Goal: Task Accomplishment & Management: Manage account settings

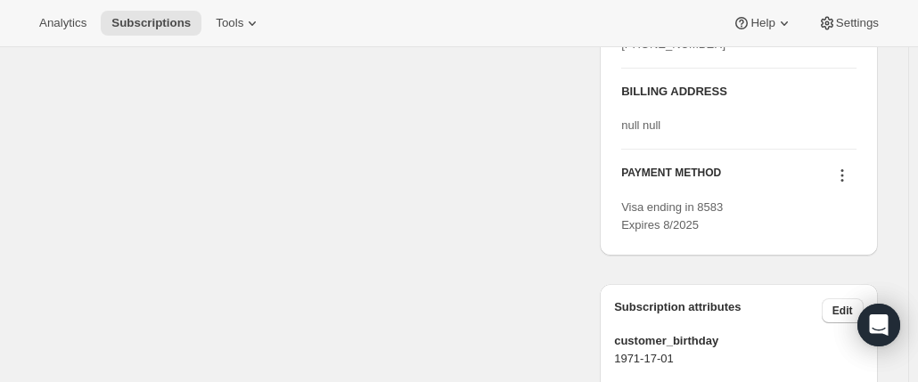
scroll to position [981, 0]
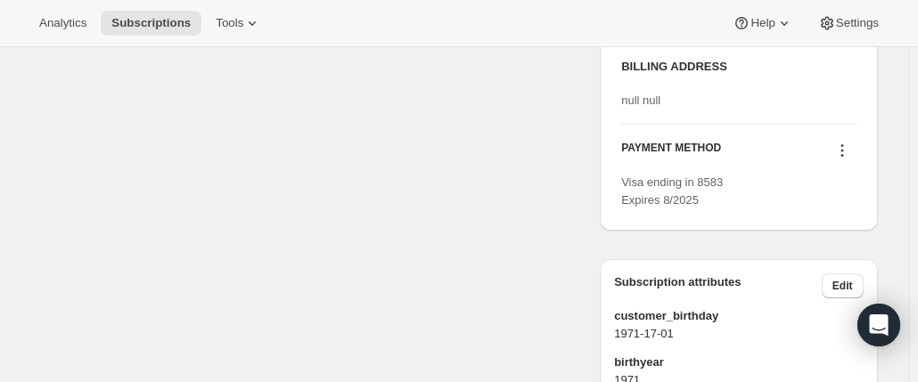
click at [848, 160] on icon at bounding box center [842, 151] width 18 height 18
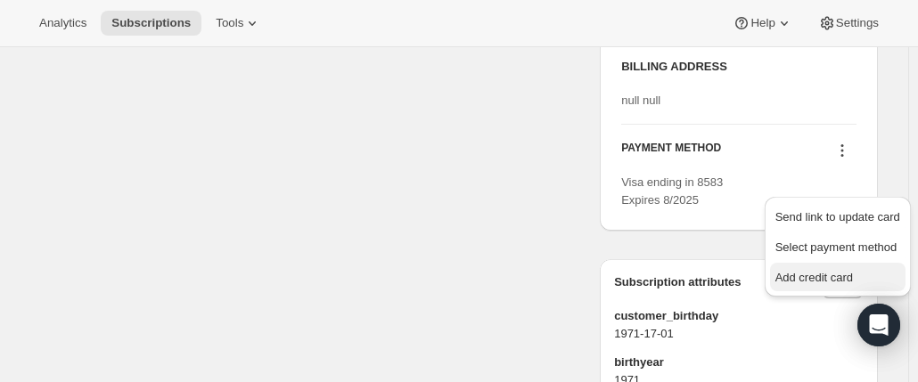
click at [799, 276] on span "Add credit card" at bounding box center [815, 277] width 78 height 13
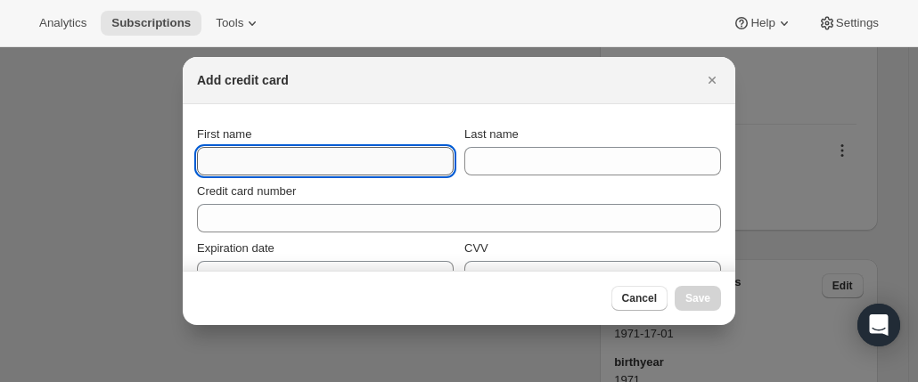
click at [248, 161] on input "First name" at bounding box center [325, 161] width 257 height 29
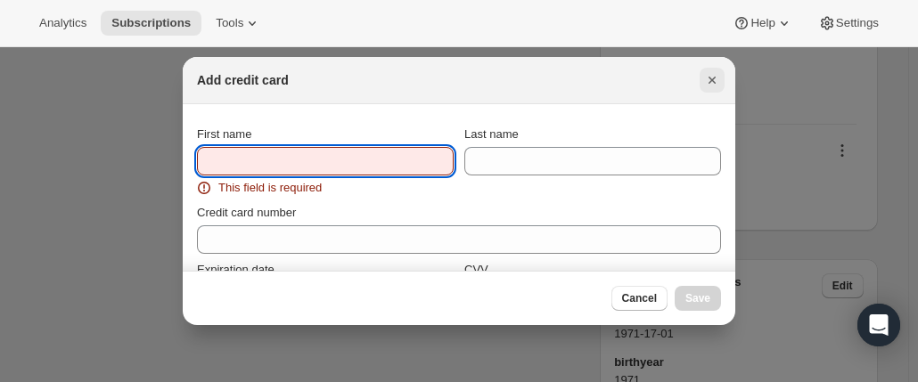
click at [706, 75] on icon "Close" at bounding box center [712, 80] width 18 height 18
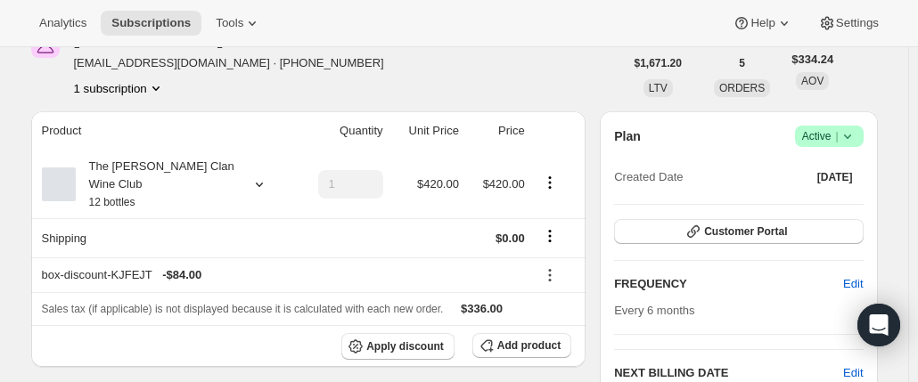
scroll to position [0, 0]
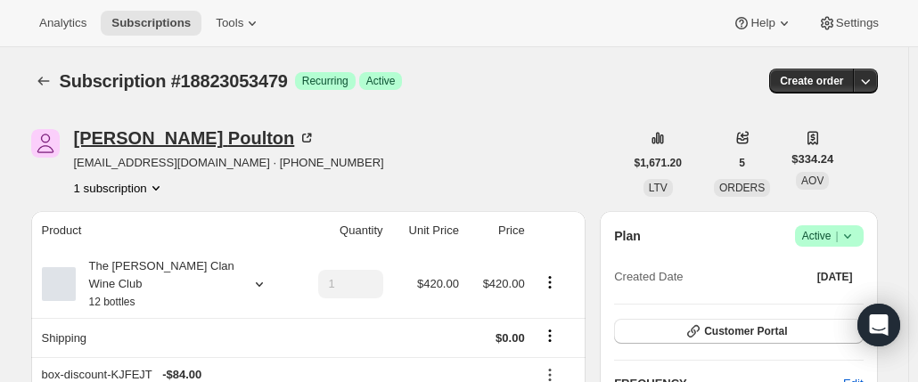
click at [302, 136] on icon at bounding box center [306, 138] width 9 height 9
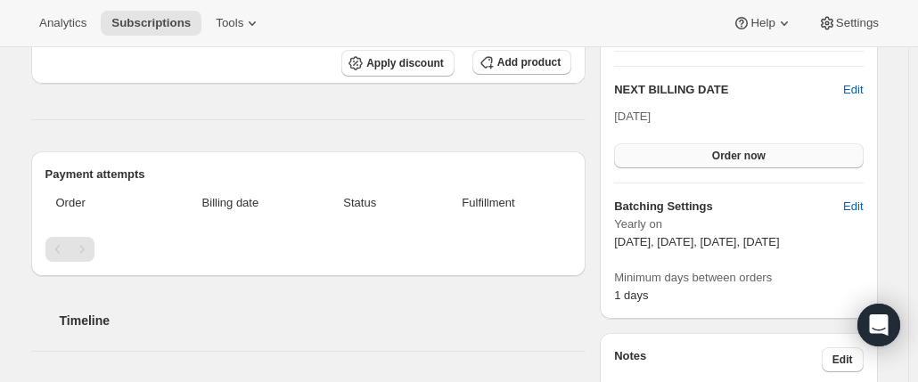
scroll to position [357, 0]
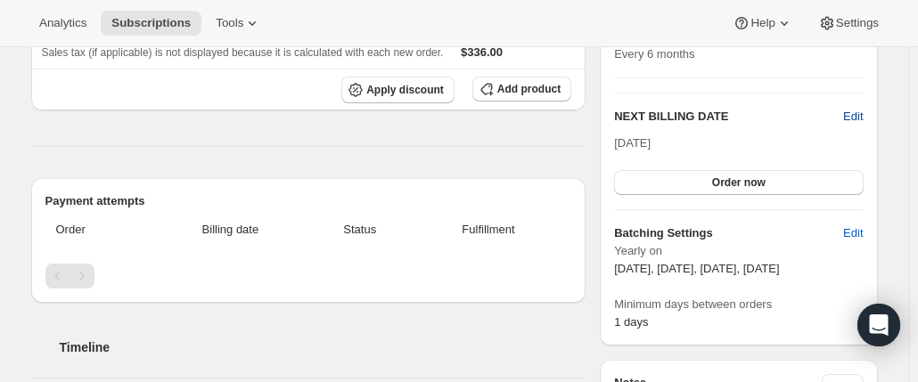
click at [854, 113] on span "Edit" at bounding box center [853, 117] width 20 height 18
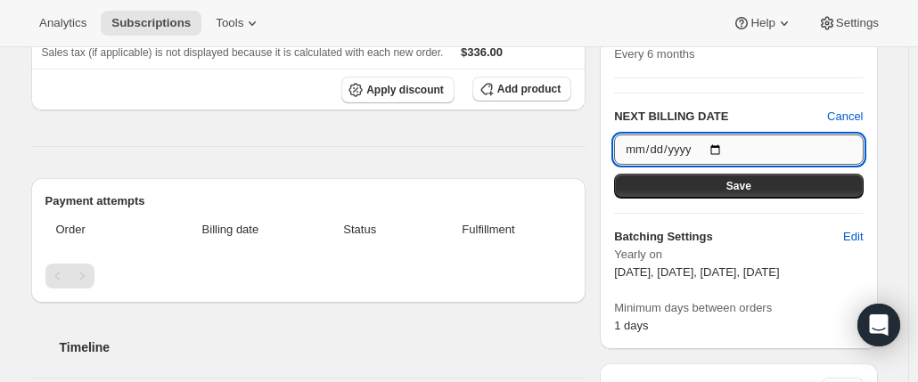
click at [722, 144] on input "2026-02-02" at bounding box center [738, 150] width 249 height 30
type input "2025-11-01"
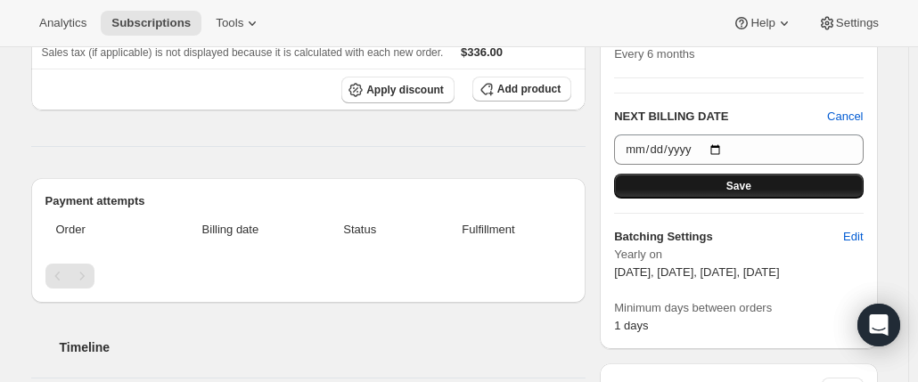
click at [727, 182] on button "Save" at bounding box center [738, 186] width 249 height 25
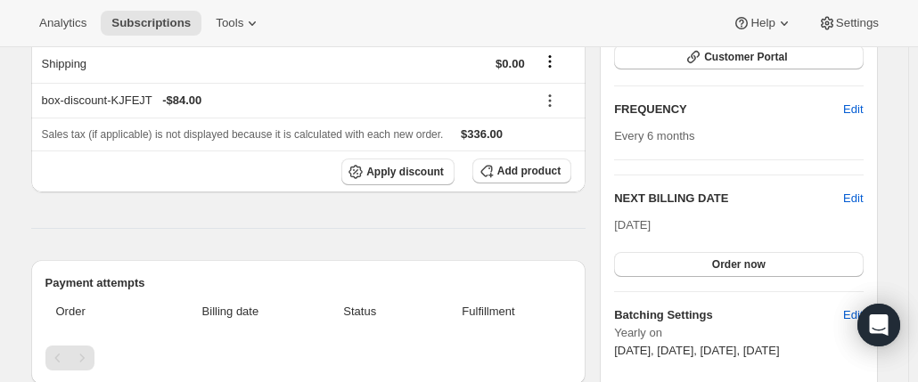
scroll to position [0, 0]
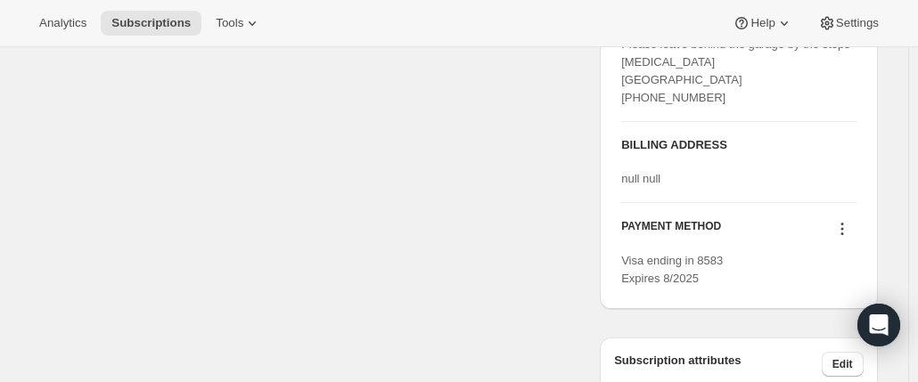
scroll to position [981, 0]
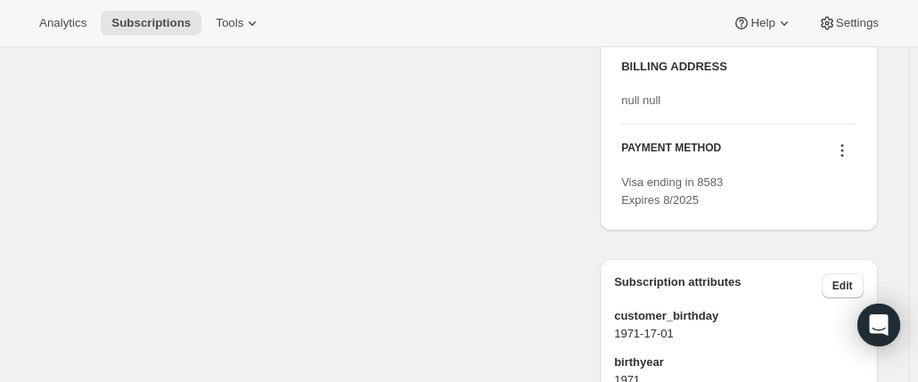
click at [842, 160] on icon at bounding box center [842, 151] width 18 height 18
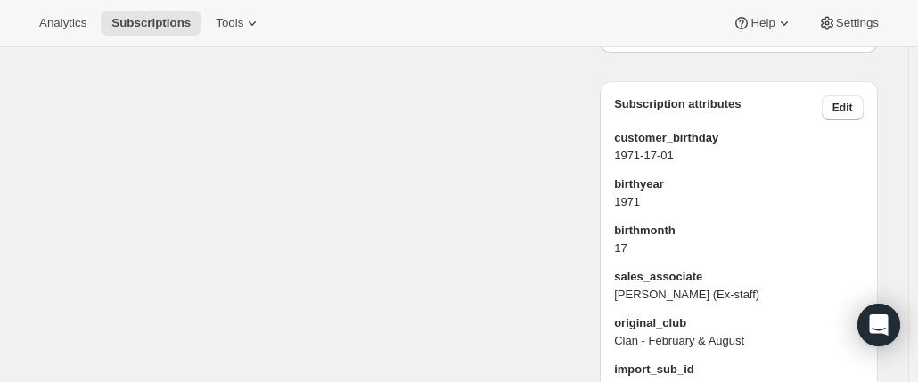
scroll to position [1070, 0]
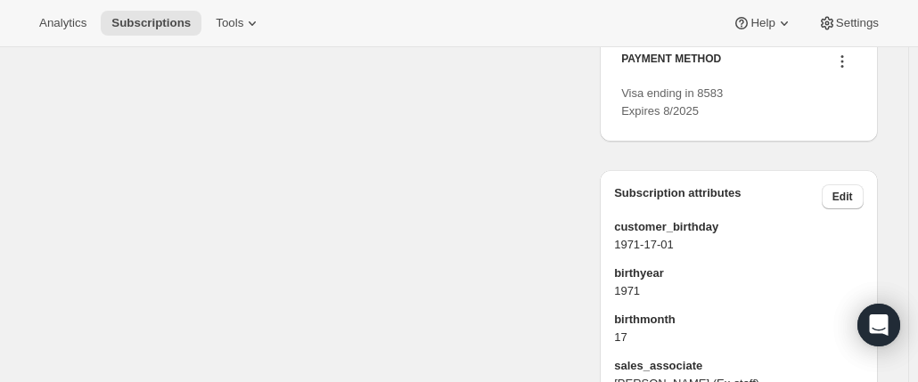
click at [851, 70] on icon at bounding box center [842, 62] width 18 height 18
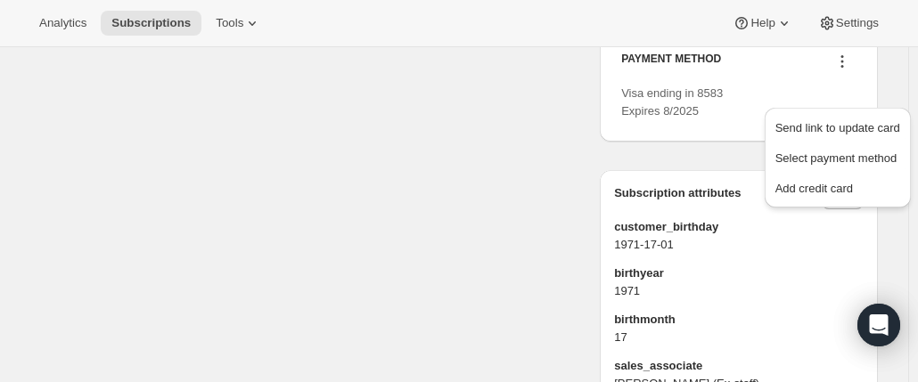
drag, startPoint x: 790, startPoint y: 179, endPoint x: 423, endPoint y: 160, distance: 366.9
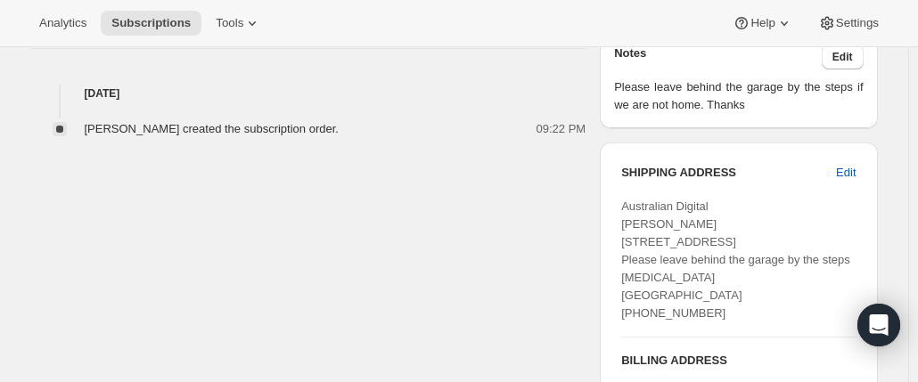
scroll to position [713, 0]
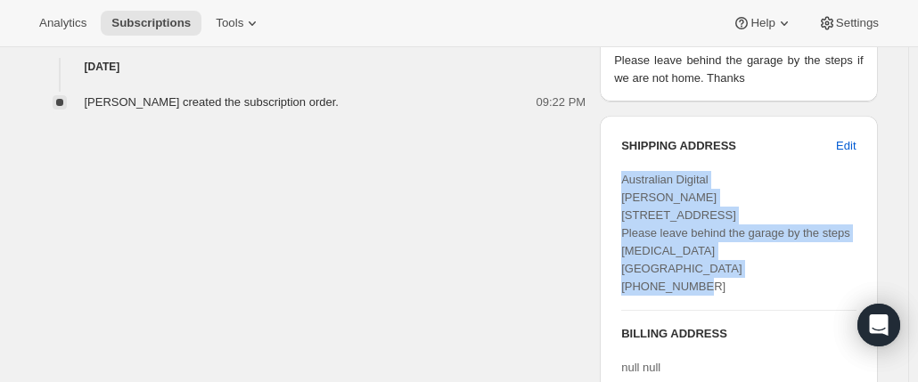
drag, startPoint x: 711, startPoint y: 300, endPoint x: 650, endPoint y: 191, distance: 124.9
click at [626, 176] on div "SHIPPING ADDRESS Edit Australian Digital [PERSON_NAME] [STREET_ADDRESS] Please …" at bounding box center [738, 223] width 234 height 173
copy span "Australian Digital [PERSON_NAME] [STREET_ADDRESS] Please leave behind the garag…"
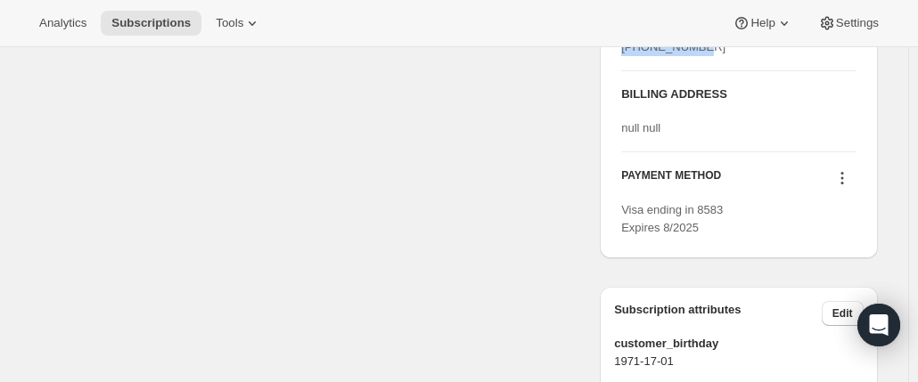
scroll to position [981, 0]
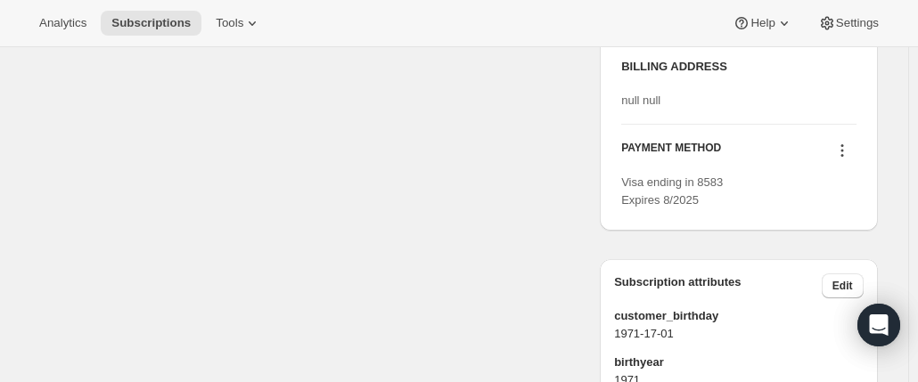
click at [849, 160] on icon at bounding box center [842, 151] width 18 height 18
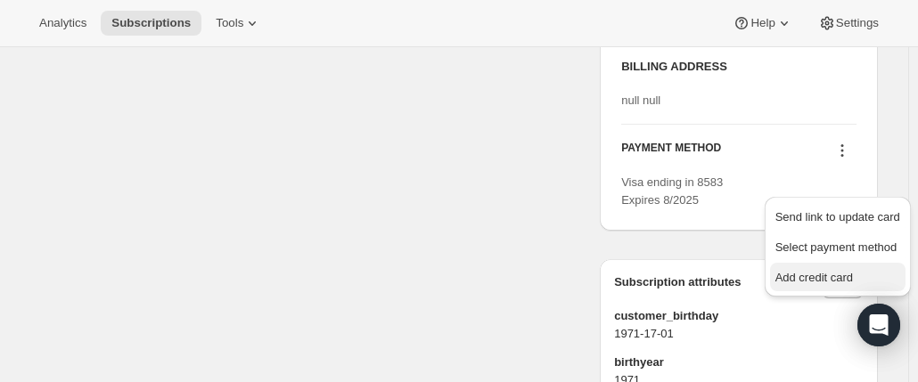
click at [805, 278] on span "Add credit card" at bounding box center [815, 277] width 78 height 13
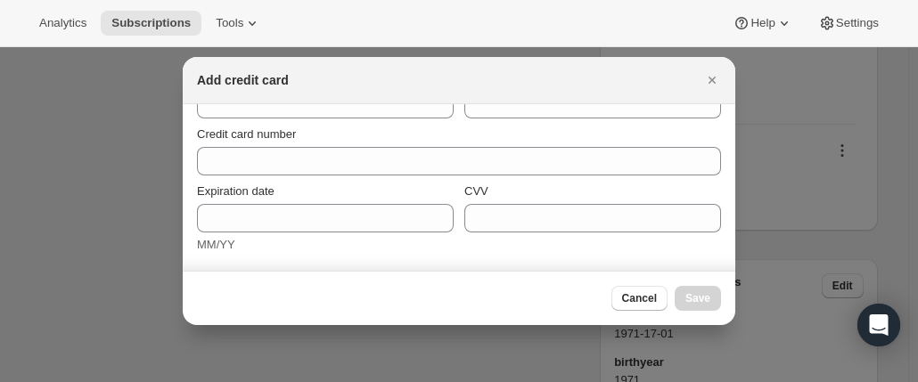
scroll to position [0, 0]
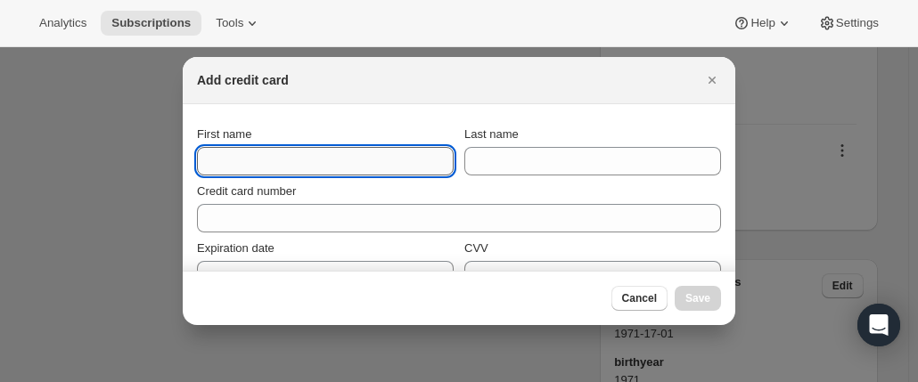
click at [234, 163] on input "First name" at bounding box center [325, 161] width 257 height 29
paste input "Australian Digital [PERSON_NAME] [STREET_ADDRESS] Please leave behind the garag…"
drag, startPoint x: 303, startPoint y: 161, endPoint x: -214, endPoint y: 84, distance: 522.8
click at [0, 84] on html "Analytics Subscriptions Tools Help Settings Skip to content Subscription #18823…" at bounding box center [459, 191] width 918 height 382
click at [331, 163] on input "Australian Digital [PERSON_NAME] [STREET_ADDRESS] Please leave behind the garag…" at bounding box center [325, 161] width 257 height 29
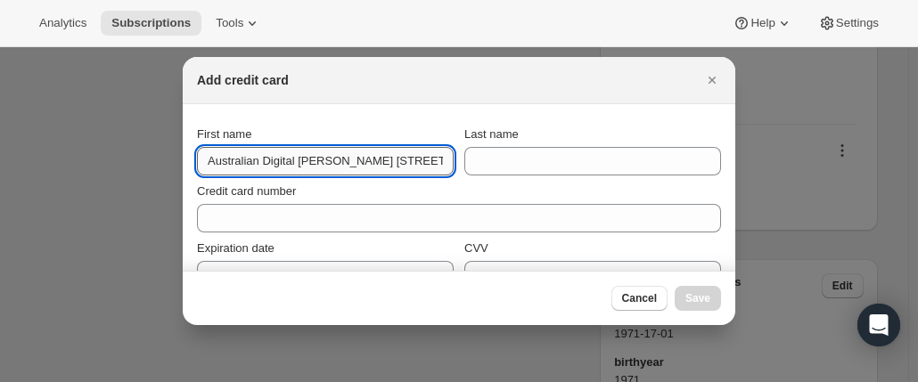
click at [300, 162] on input "Australian Digital [PERSON_NAME] [STREET_ADDRESS] Please leave behind the garag…" at bounding box center [325, 161] width 257 height 29
drag, startPoint x: 296, startPoint y: 161, endPoint x: 121, endPoint y: 130, distance: 177.5
drag, startPoint x: 239, startPoint y: 161, endPoint x: 538, endPoint y: 170, distance: 298.8
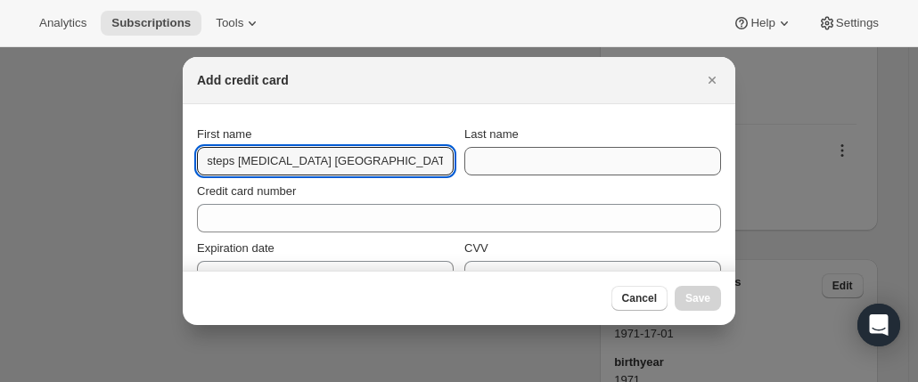
click at [538, 170] on div "First name [PERSON_NAME] [STREET_ADDRESS] Please leave behind the garage by the…" at bounding box center [459, 151] width 524 height 50
type input "[PERSON_NAME]"
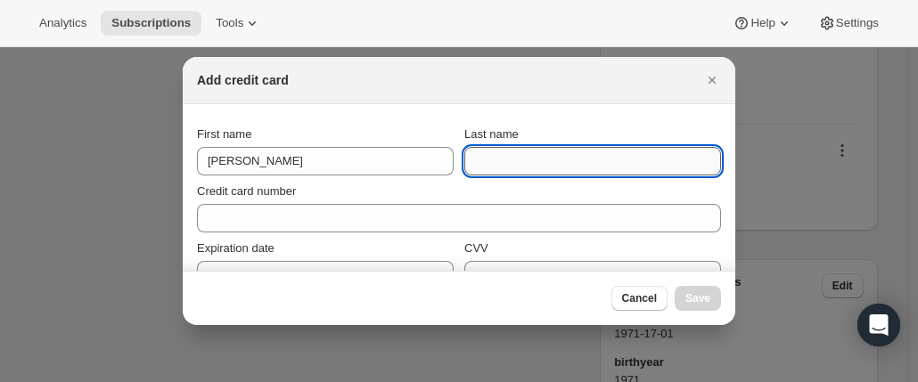
click at [561, 166] on input "Last name" at bounding box center [592, 161] width 257 height 29
paste input "Poulton [STREET_ADDRESS] Please leave behind the garage by the steps [MEDICAL_D…"
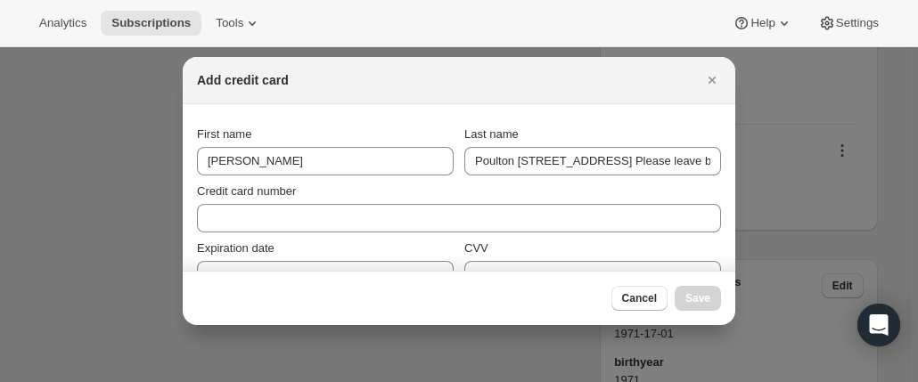
click at [459, 156] on div "First name [PERSON_NAME] Last name [PERSON_NAME] [STREET_ADDRESS] Please leave …" at bounding box center [459, 151] width 524 height 50
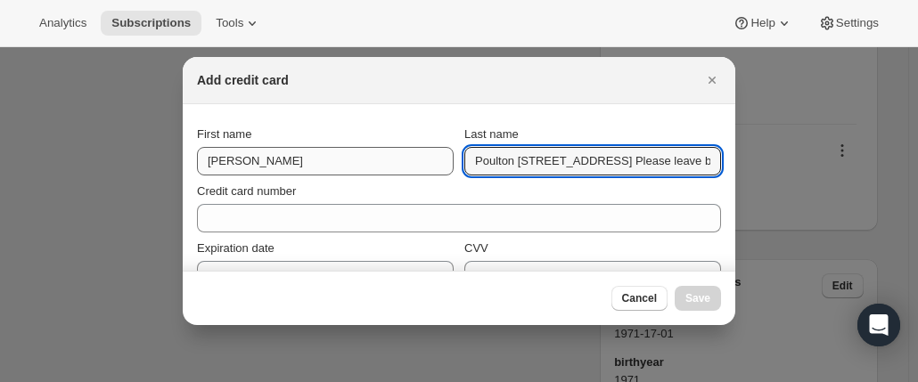
drag, startPoint x: 485, startPoint y: 159, endPoint x: 393, endPoint y: 158, distance: 91.8
click at [393, 158] on div "First name [PERSON_NAME] Last name [PERSON_NAME] [STREET_ADDRESS] Please leave …" at bounding box center [459, 151] width 524 height 50
click at [503, 170] on input "Poulton [STREET_ADDRESS] Please leave behind the garage by the steps [MEDICAL_D…" at bounding box center [592, 161] width 257 height 29
drag, startPoint x: 514, startPoint y: 165, endPoint x: 827, endPoint y: 164, distance: 312.9
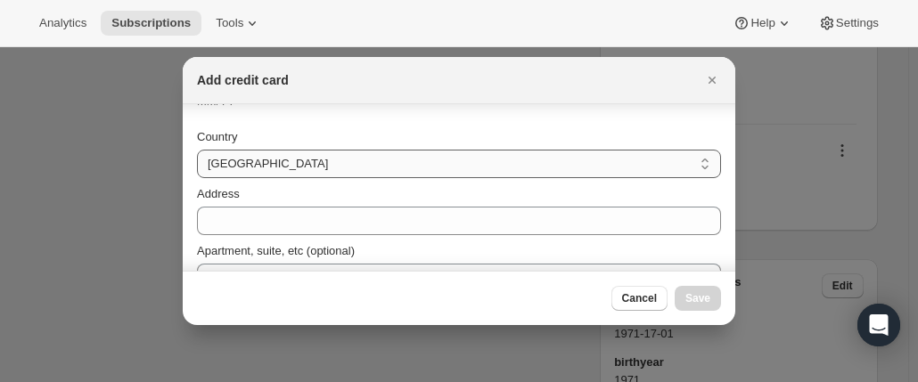
scroll to position [178, 0]
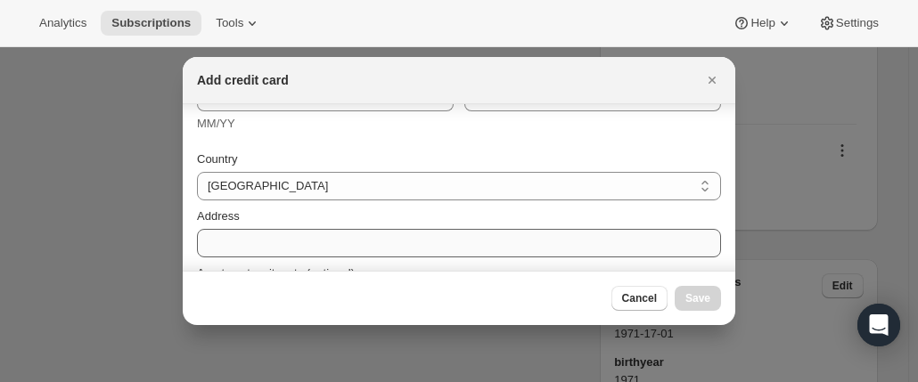
type input "Poulton"
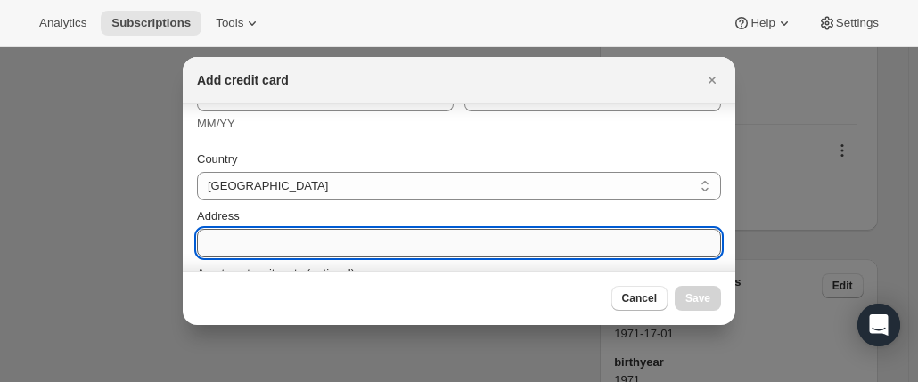
click at [234, 230] on input "Address" at bounding box center [459, 243] width 524 height 29
paste input "Poulton [STREET_ADDRESS] Please leave behind the garage by the steps [MEDICAL_D…"
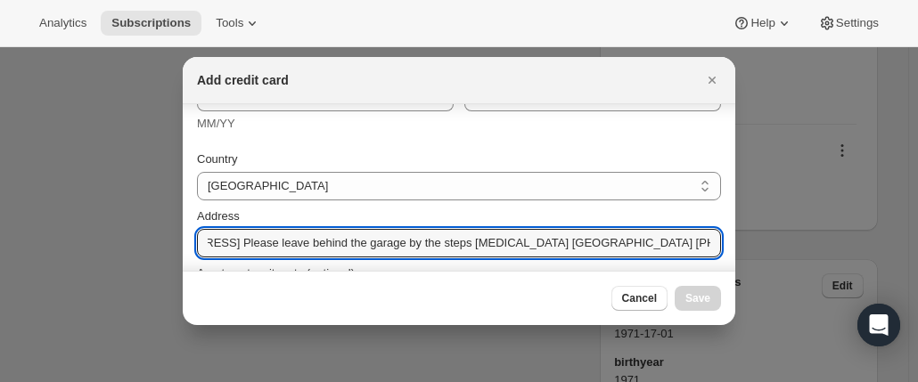
scroll to position [0, 0]
drag, startPoint x: 337, startPoint y: 243, endPoint x: 208, endPoint y: 256, distance: 129.9
click at [307, 265] on label "Apartment, suite, etc (optional)" at bounding box center [276, 274] width 158 height 18
click at [307, 286] on input "Apartment, suite, etc (optional)" at bounding box center [459, 300] width 524 height 29
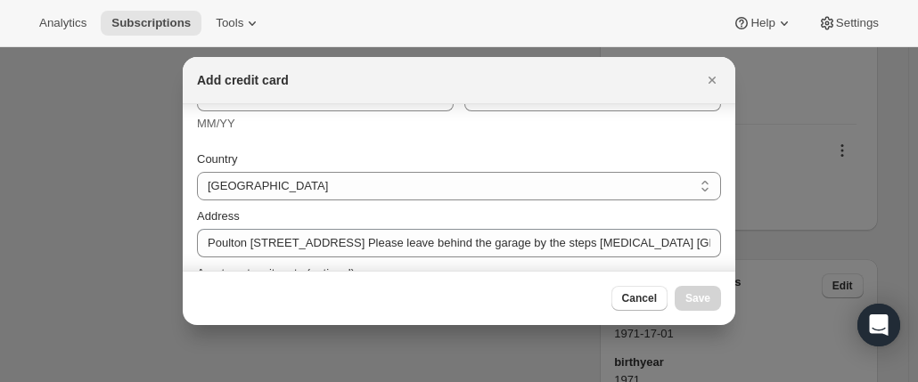
scroll to position [291, 0]
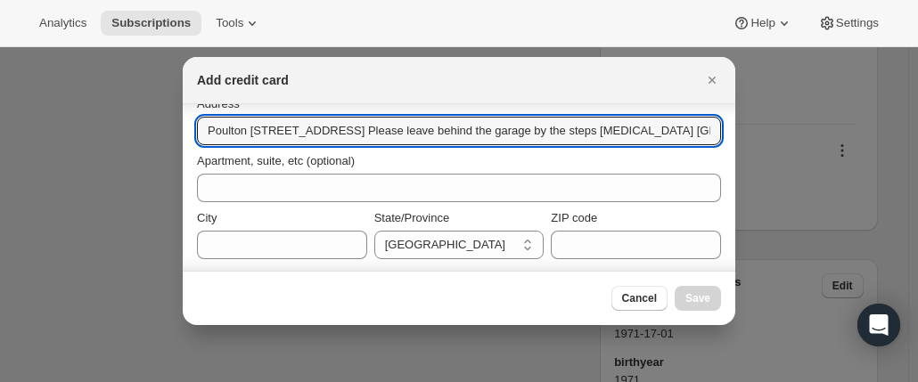
drag, startPoint x: 251, startPoint y: 127, endPoint x: 105, endPoint y: 124, distance: 146.2
click at [269, 131] on input "[STREET_ADDRESS] Please leave behind the garage by the steps [MEDICAL_DATA] [GE…" at bounding box center [459, 131] width 524 height 29
drag, startPoint x: 298, startPoint y: 135, endPoint x: 522, endPoint y: 144, distance: 224.8
click at [522, 144] on input "[STREET_ADDRESS] Please leave behind the garage by the steps [MEDICAL_DATA] [GE…" at bounding box center [459, 131] width 524 height 29
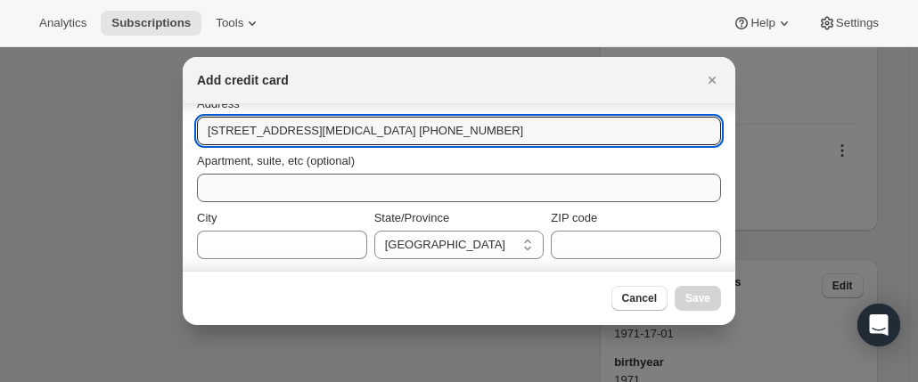
type input "[STREET_ADDRESS][MEDICAL_DATA] [PHONE_NUMBER]"
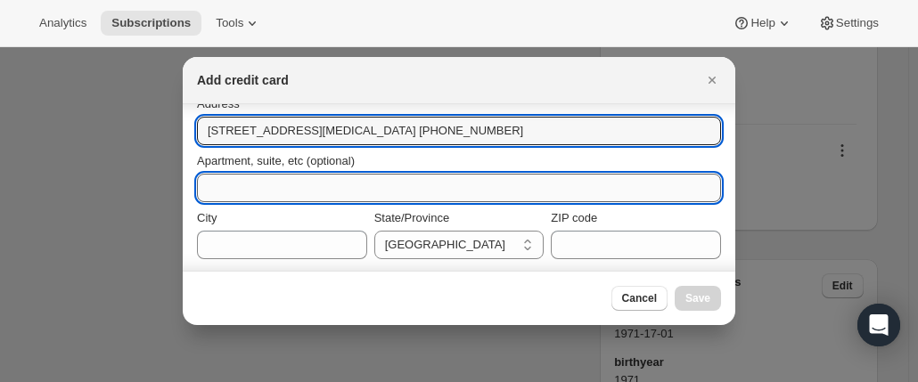
click at [273, 184] on input "Apartment, suite, etc (optional)" at bounding box center [459, 188] width 524 height 29
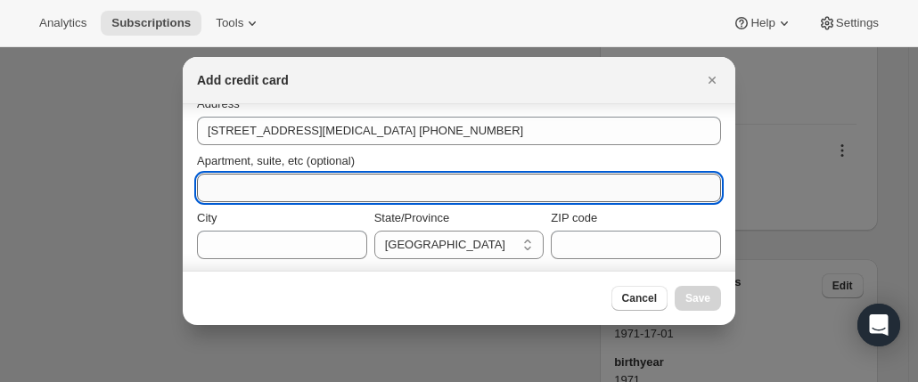
paste input "Please leave behind the garage by the steps"
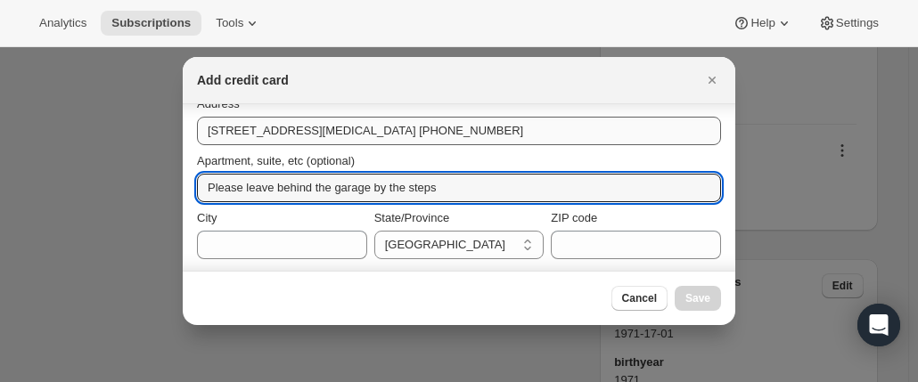
type input "Please leave behind the garage by the steps"
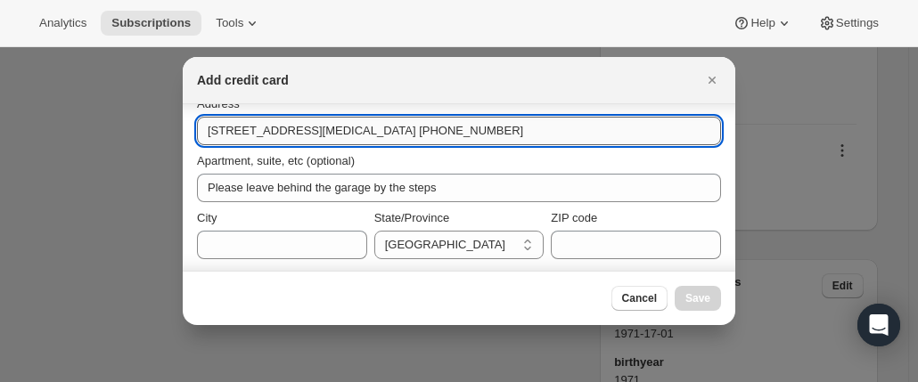
drag, startPoint x: 296, startPoint y: 133, endPoint x: 317, endPoint y: 133, distance: 21.4
click at [317, 133] on input "[STREET_ADDRESS][MEDICAL_DATA] [PHONE_NUMBER]" at bounding box center [459, 131] width 524 height 29
type input "[STREET_ADDRESS] [PHONE_NUMBER]"
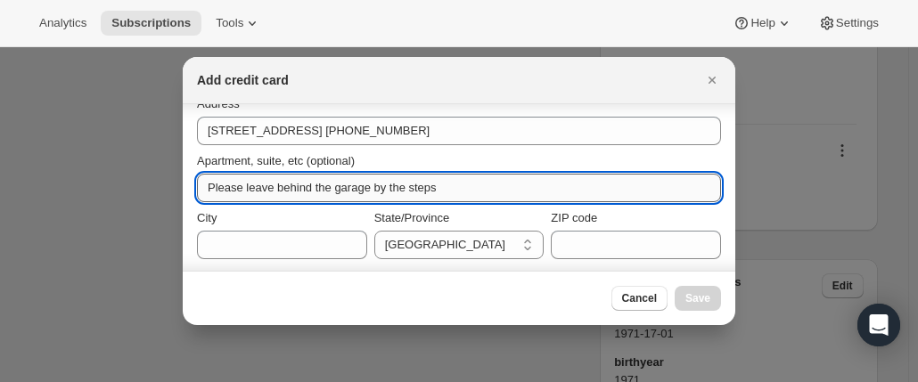
click at [209, 186] on input "Please leave behind the garage by the steps" at bounding box center [459, 188] width 524 height 29
paste input "[MEDICAL_DATA]"
type input "[MEDICAL_DATA] Please leave behind the garage by the steps"
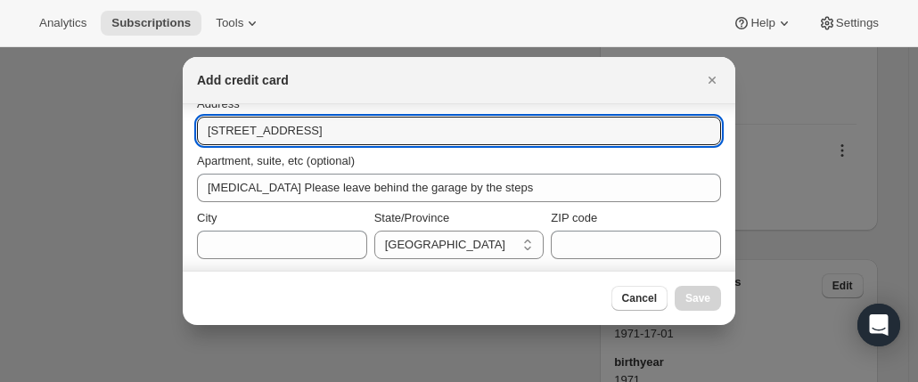
drag, startPoint x: 293, startPoint y: 136, endPoint x: 536, endPoint y: 147, distance: 242.7
click at [536, 147] on div "Country [GEOGRAPHIC_DATA] [GEOGRAPHIC_DATA] Address [STREET_ADDRESS] (optional)…" at bounding box center [459, 172] width 524 height 289
type input "[STREET_ADDRESS]"
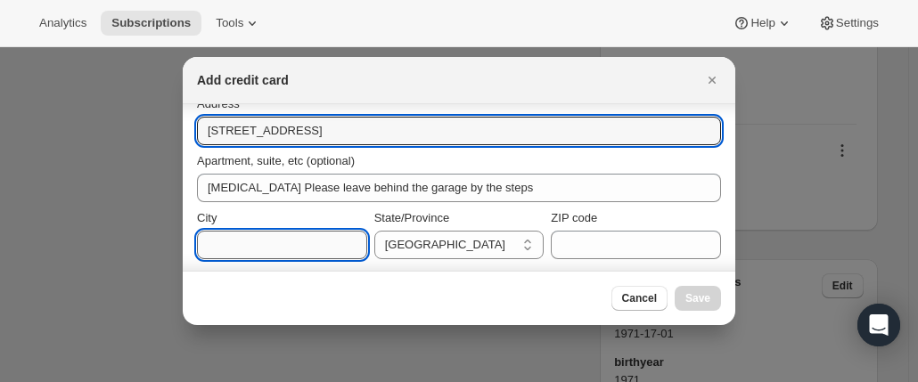
click at [262, 241] on input "City" at bounding box center [282, 245] width 170 height 29
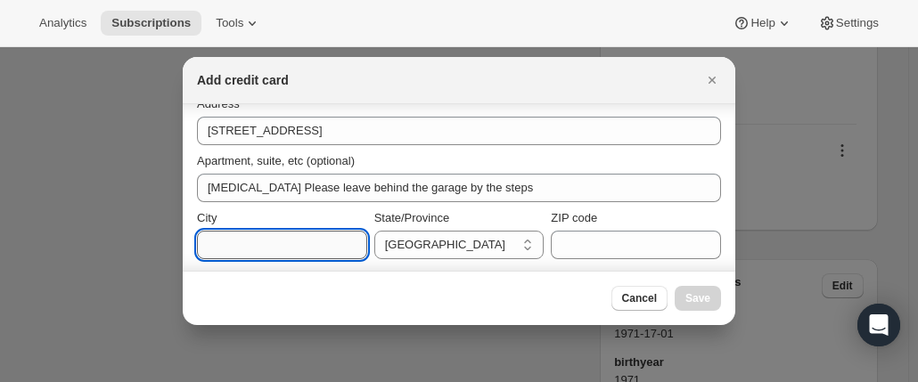
paste input "[GEOGRAPHIC_DATA] [PHONE_NUMBER]"
drag, startPoint x: 278, startPoint y: 243, endPoint x: 48, endPoint y: 231, distance: 230.3
click at [314, 256] on input "[GEOGRAPHIC_DATA] [PHONE_NUMBER]" at bounding box center [282, 245] width 170 height 29
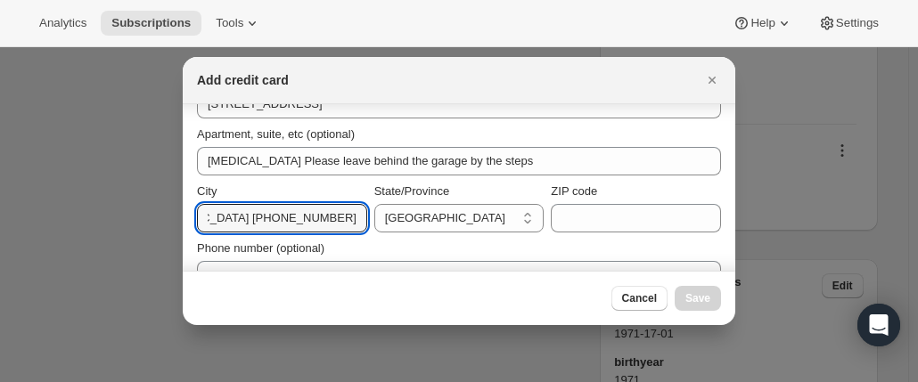
scroll to position [349, 0]
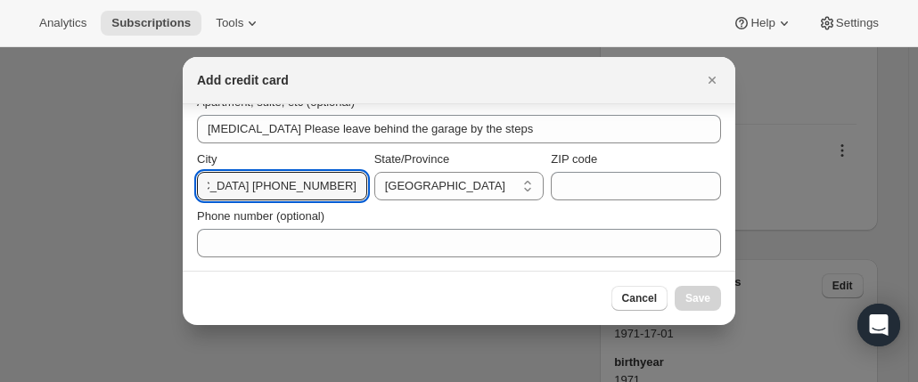
drag, startPoint x: 266, startPoint y: 247, endPoint x: 391, endPoint y: 218, distance: 128.9
click at [391, 218] on div "Country [GEOGRAPHIC_DATA] [GEOGRAPHIC_DATA] Address [STREET_ADDRESS] (optional)…" at bounding box center [459, 113] width 524 height 289
type input "Cremorne"
click at [391, 188] on select "[GEOGRAPHIC_DATA] [GEOGRAPHIC_DATA] [GEOGRAPHIC_DATA] [GEOGRAPHIC_DATA] [GEOGRA…" at bounding box center [459, 186] width 170 height 29
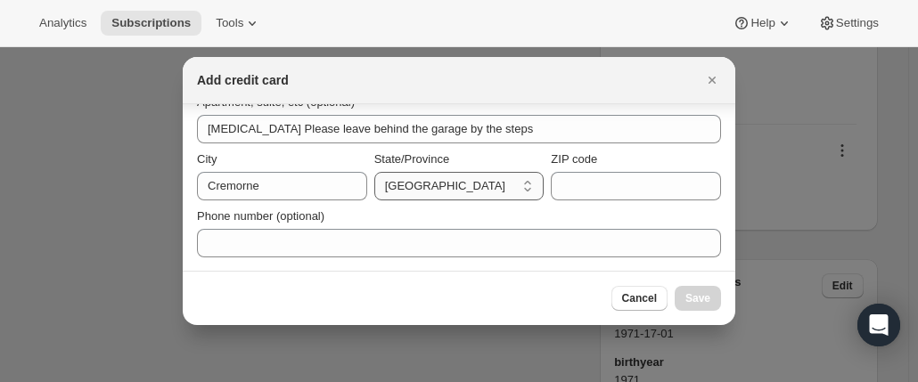
click at [390, 187] on select "[GEOGRAPHIC_DATA] [GEOGRAPHIC_DATA] [GEOGRAPHIC_DATA] [GEOGRAPHIC_DATA] [GEOGRA…" at bounding box center [459, 186] width 170 height 29
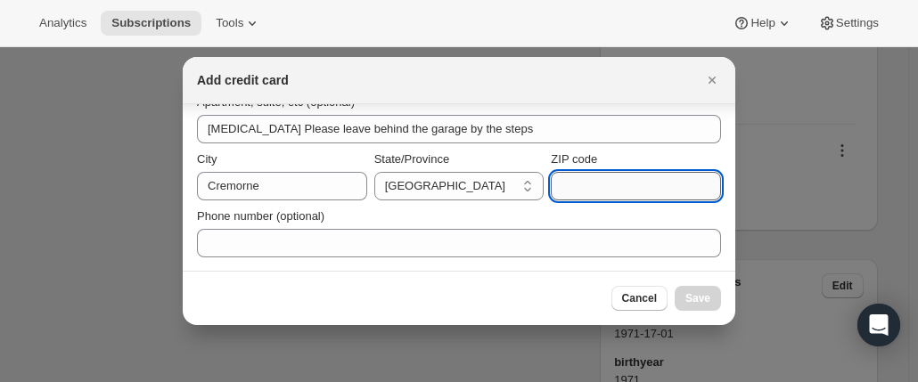
click at [593, 188] on input "ZIP code" at bounding box center [636, 186] width 170 height 29
paste input "[GEOGRAPHIC_DATA] [PHONE_NUMBER]"
drag, startPoint x: 565, startPoint y: 185, endPoint x: 424, endPoint y: 168, distance: 141.9
click at [424, 168] on div "City [GEOGRAPHIC_DATA]/Province [GEOGRAPHIC_DATA] [GEOGRAPHIC_DATA] [GEOGRAPHIC…" at bounding box center [459, 176] width 524 height 50
click at [622, 174] on input "[GEOGRAPHIC_DATA] [PHONE_NUMBER]" at bounding box center [636, 186] width 170 height 29
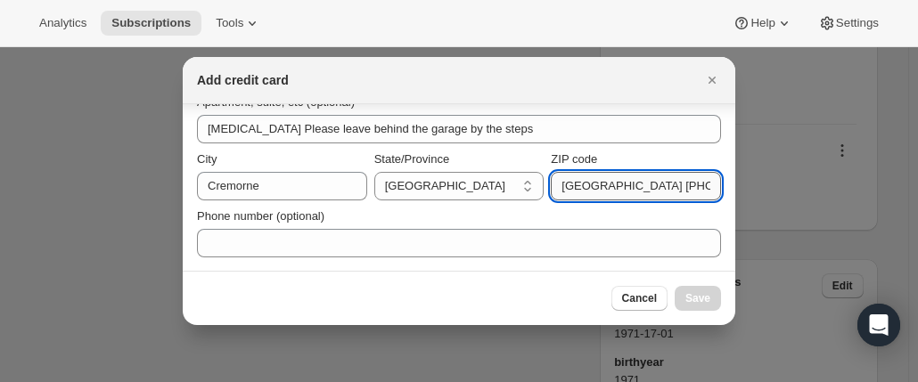
click at [611, 185] on input "[GEOGRAPHIC_DATA] [PHONE_NUMBER]" at bounding box center [636, 186] width 170 height 29
drag, startPoint x: 613, startPoint y: 186, endPoint x: 511, endPoint y: 185, distance: 102.5
click at [511, 185] on div "City [GEOGRAPHIC_DATA]/Province [GEOGRAPHIC_DATA] [GEOGRAPHIC_DATA] [GEOGRAPHIC…" at bounding box center [459, 176] width 524 height 50
drag, startPoint x: 588, startPoint y: 188, endPoint x: 549, endPoint y: 188, distance: 39.2
click at [551, 188] on input "[GEOGRAPHIC_DATA] [PHONE_NUMBER]" at bounding box center [636, 186] width 170 height 29
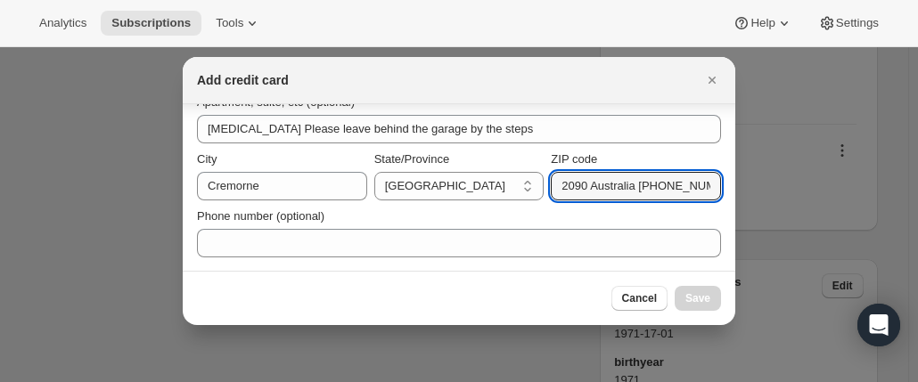
scroll to position [0, 6]
drag, startPoint x: 585, startPoint y: 186, endPoint x: 768, endPoint y: 191, distance: 183.7
type input "2090"
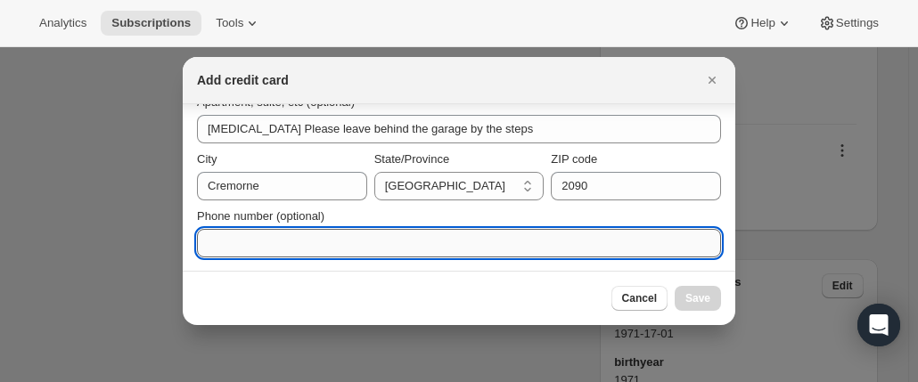
click at [317, 242] on input "Phone number (optional)" at bounding box center [459, 243] width 524 height 29
paste input "[GEOGRAPHIC_DATA] [PHONE_NUMBER]"
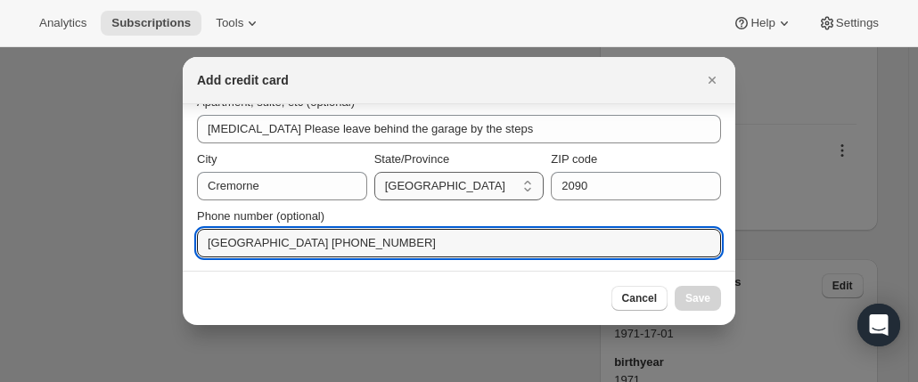
type input "[GEOGRAPHIC_DATA] [PHONE_NUMBER]"
click at [440, 188] on select "[GEOGRAPHIC_DATA] [GEOGRAPHIC_DATA] [GEOGRAPHIC_DATA] [GEOGRAPHIC_DATA] [GEOGRA…" at bounding box center [459, 186] width 170 height 29
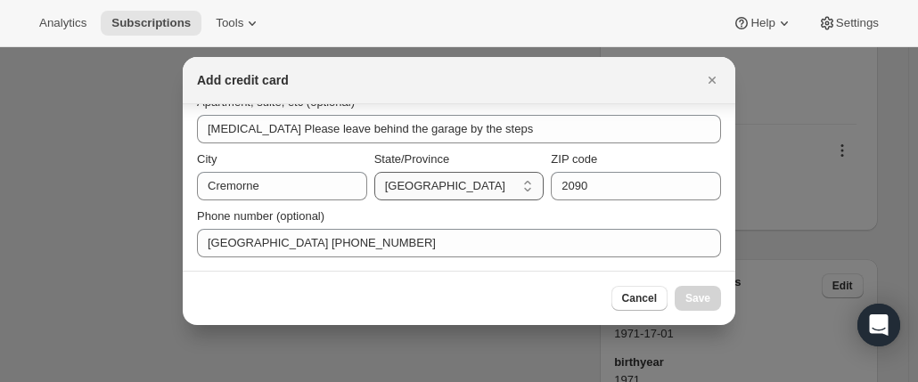
select select "[GEOGRAPHIC_DATA]"
click at [374, 172] on select "[GEOGRAPHIC_DATA] [GEOGRAPHIC_DATA] [GEOGRAPHIC_DATA] [GEOGRAPHIC_DATA] [GEOGRA…" at bounding box center [459, 186] width 170 height 29
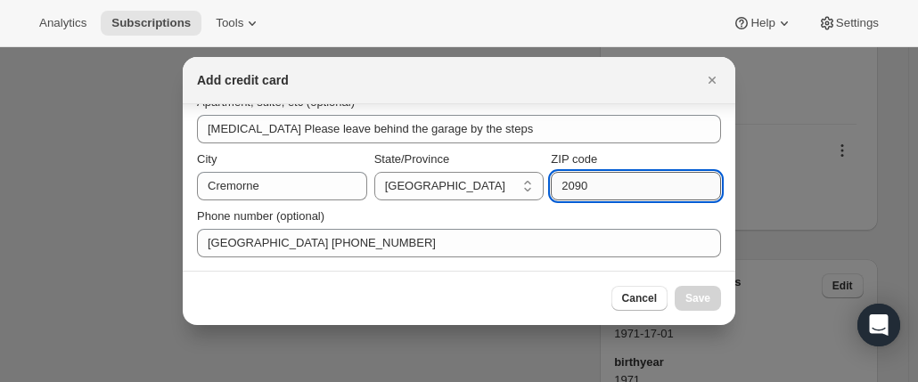
drag, startPoint x: 597, startPoint y: 174, endPoint x: 571, endPoint y: 188, distance: 29.5
click at [594, 175] on input "2090" at bounding box center [636, 186] width 170 height 29
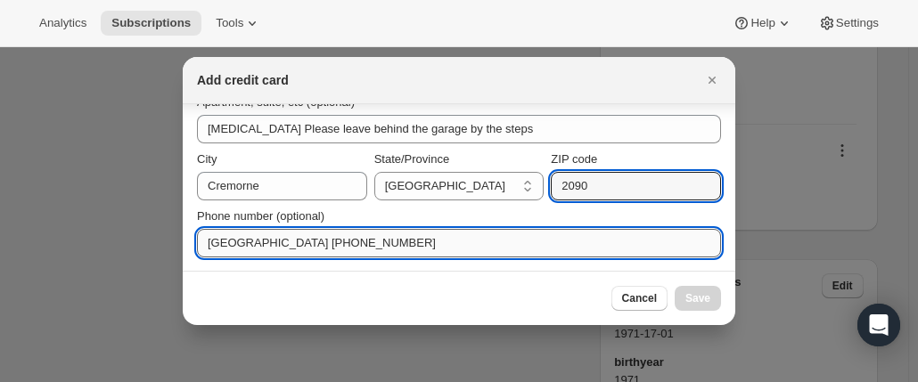
click at [501, 243] on input "[GEOGRAPHIC_DATA] [PHONE_NUMBER]" at bounding box center [459, 243] width 524 height 29
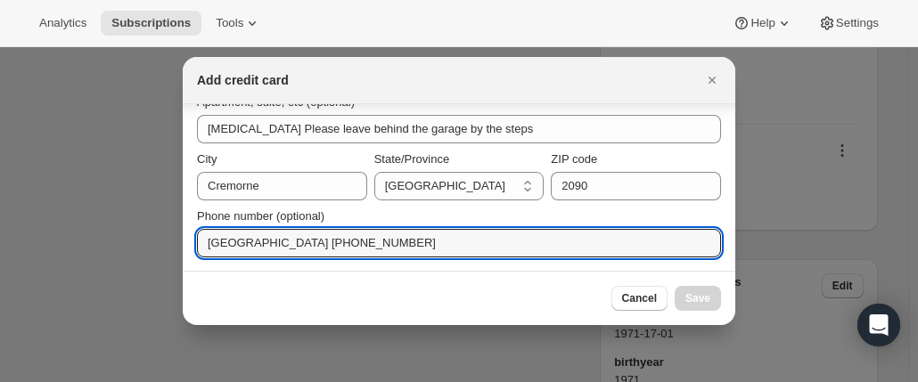
drag, startPoint x: 372, startPoint y: 243, endPoint x: -17, endPoint y: 240, distance: 388.7
click at [0, 240] on html "Analytics Subscriptions Tools Help Settings Skip to content Subscription #18823…" at bounding box center [459, 191] width 918 height 382
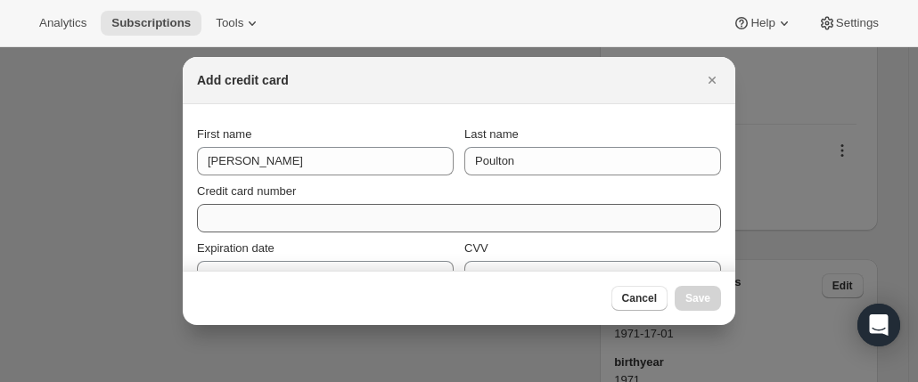
type input "[PHONE_NUMBER]"
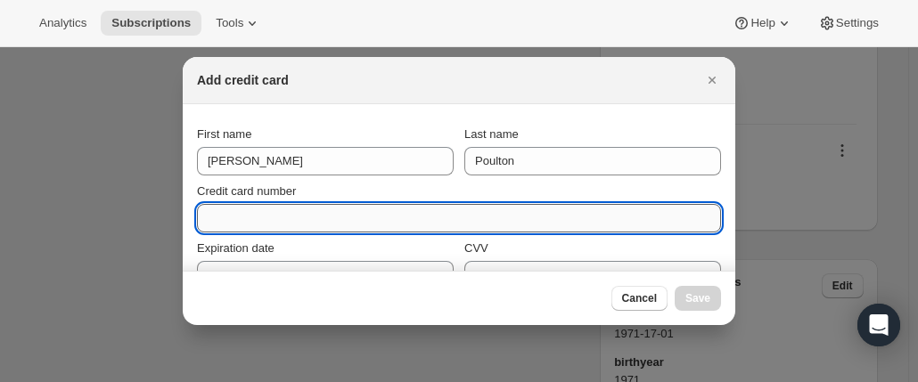
click at [263, 216] on input "Credit card number" at bounding box center [452, 218] width 510 height 29
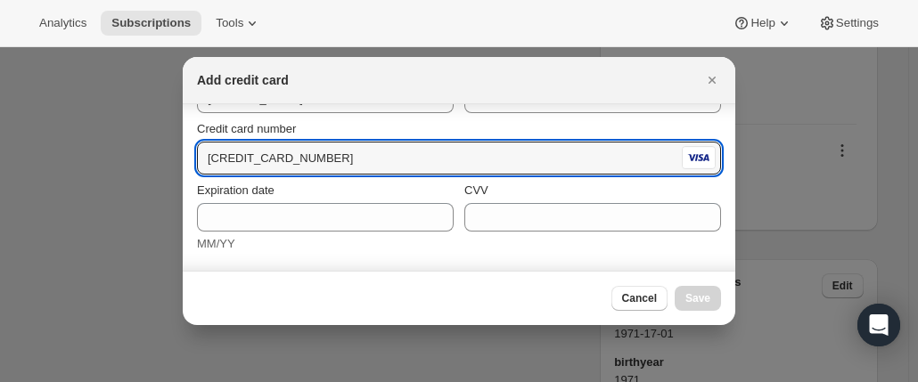
scroll to position [89, 0]
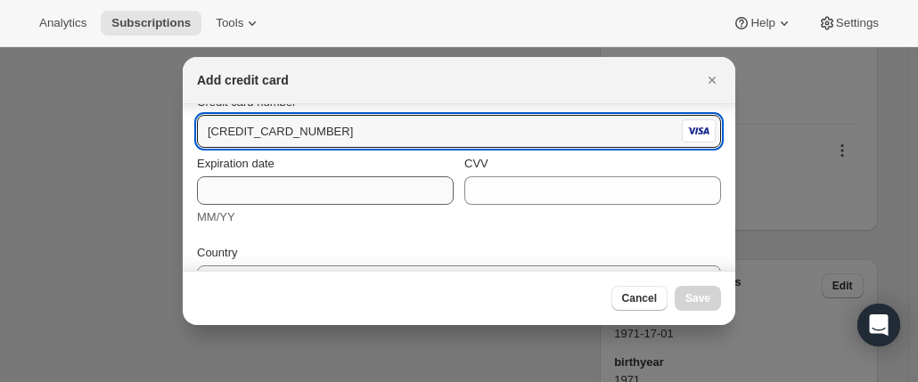
type input "[CREDIT_CARD_NUMBER]"
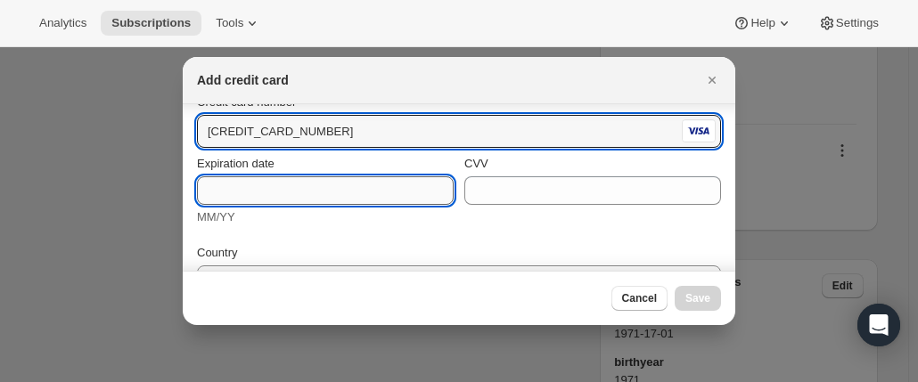
click at [225, 193] on input "Expiration date" at bounding box center [325, 191] width 257 height 29
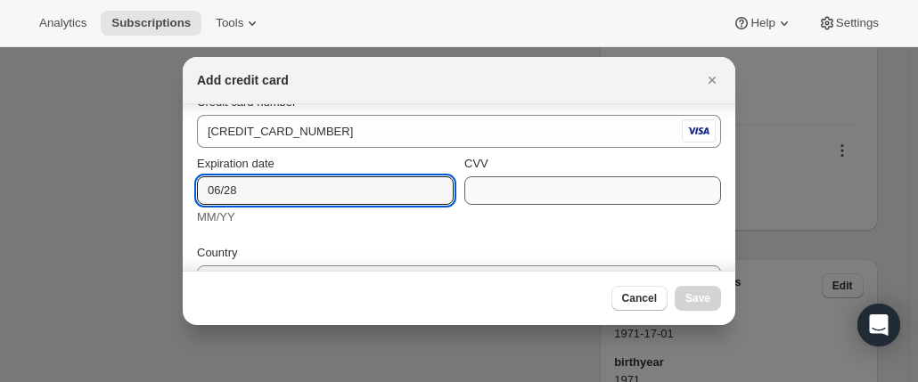
type input "06/28"
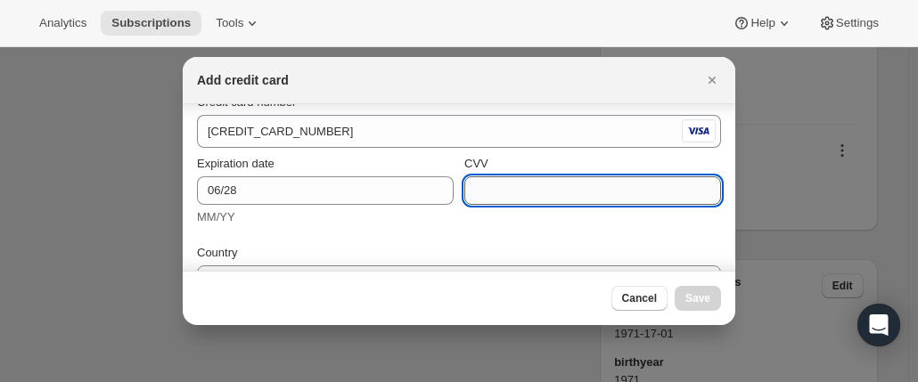
click at [509, 190] on input "CVV" at bounding box center [592, 191] width 257 height 29
type input "737"
click at [491, 222] on div "CVV [CREDIT_CARD_DATA]" at bounding box center [592, 190] width 257 height 71
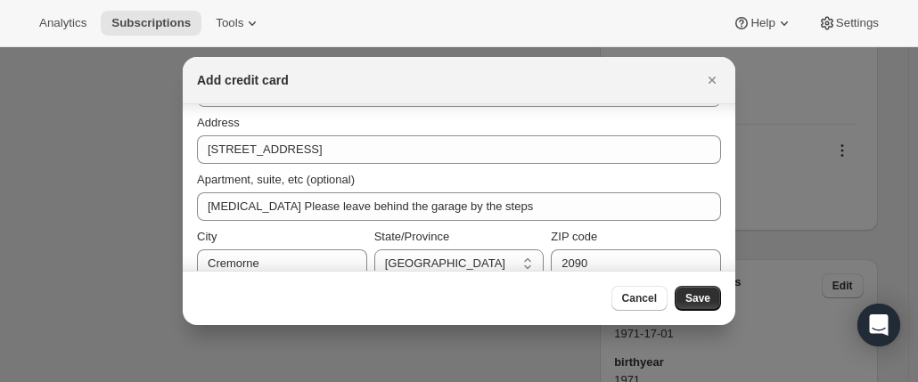
scroll to position [353, 0]
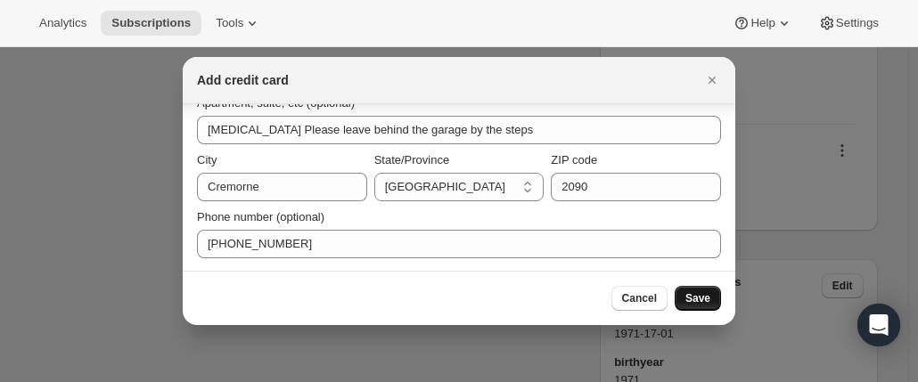
click at [703, 296] on span "Save" at bounding box center [698, 298] width 25 height 14
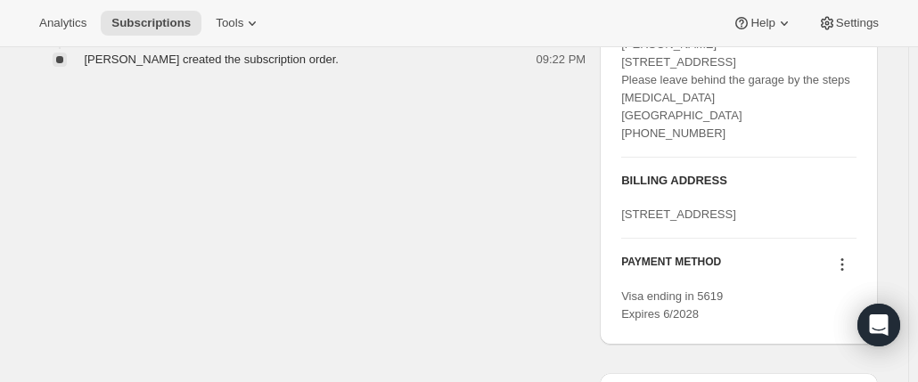
scroll to position [1045, 0]
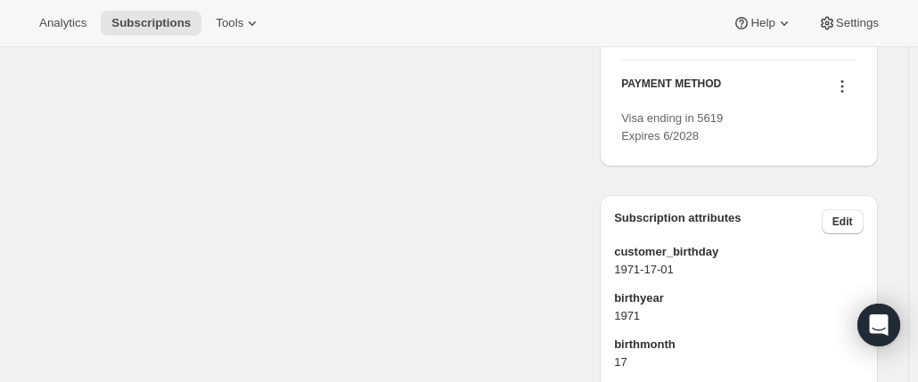
click at [851, 95] on icon at bounding box center [842, 87] width 18 height 18
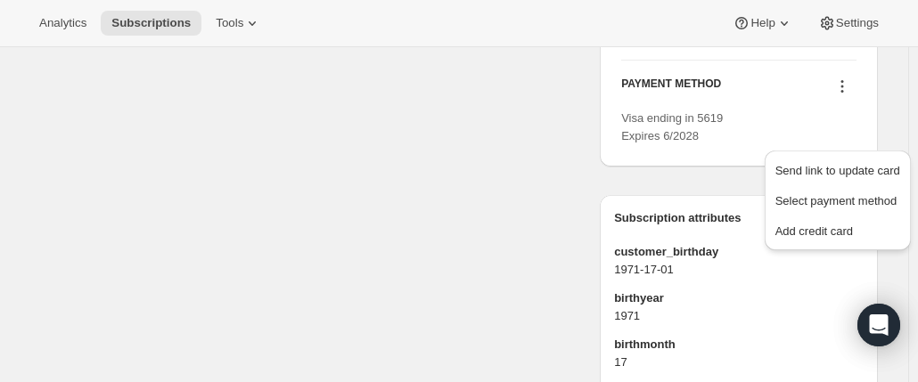
click at [845, 95] on icon at bounding box center [842, 87] width 18 height 18
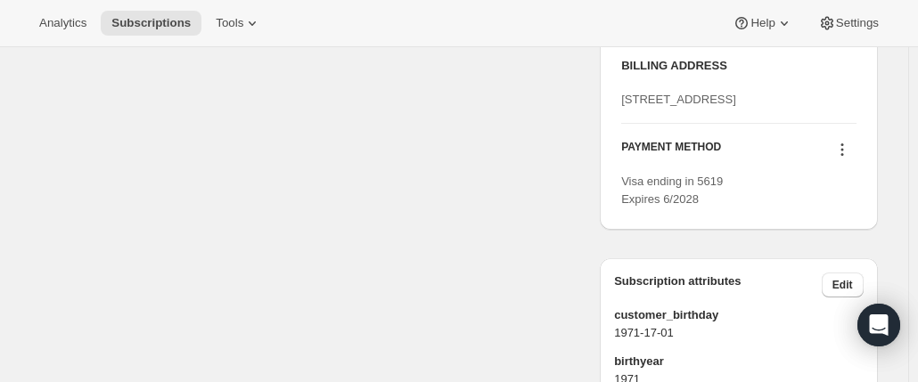
scroll to position [956, 0]
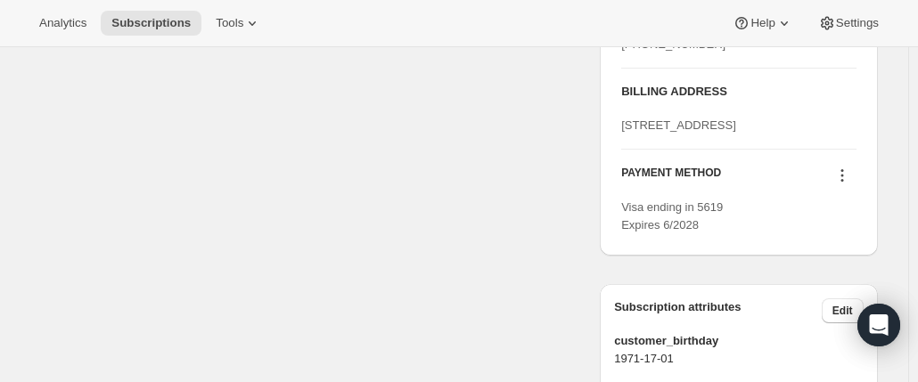
click at [838, 185] on icon at bounding box center [842, 176] width 18 height 18
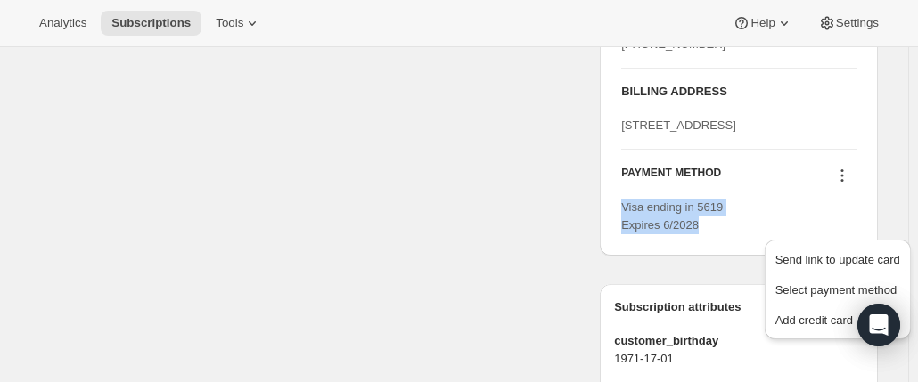
drag, startPoint x: 626, startPoint y: 265, endPoint x: 714, endPoint y: 266, distance: 88.3
click at [714, 234] on div "Visa ending in 5619 Expires 6/2028" at bounding box center [738, 217] width 234 height 36
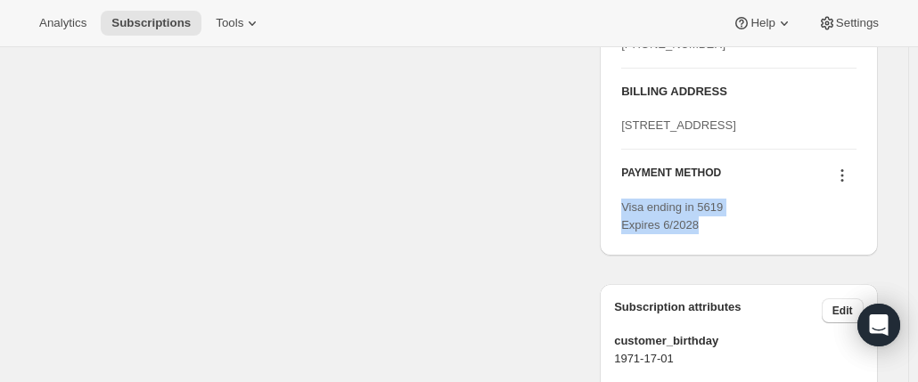
click at [841, 185] on icon at bounding box center [842, 176] width 18 height 18
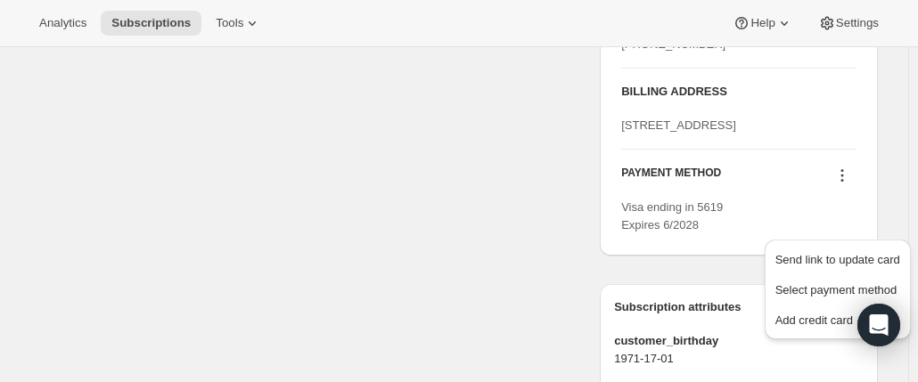
drag, startPoint x: 78, startPoint y: 199, endPoint x: 53, endPoint y: 174, distance: 35.3
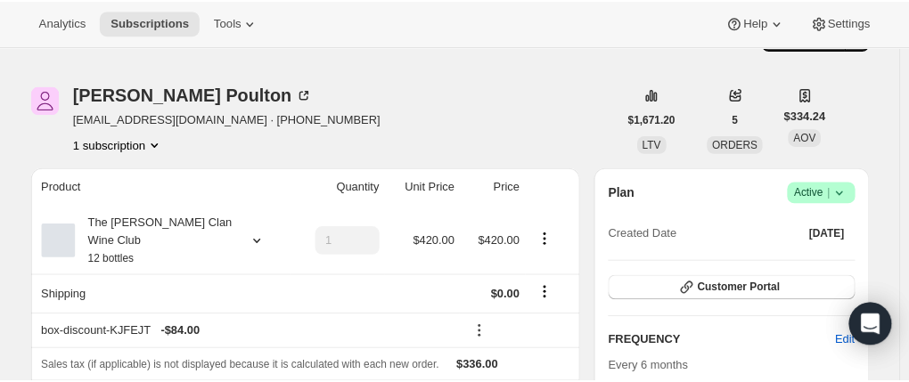
scroll to position [0, 0]
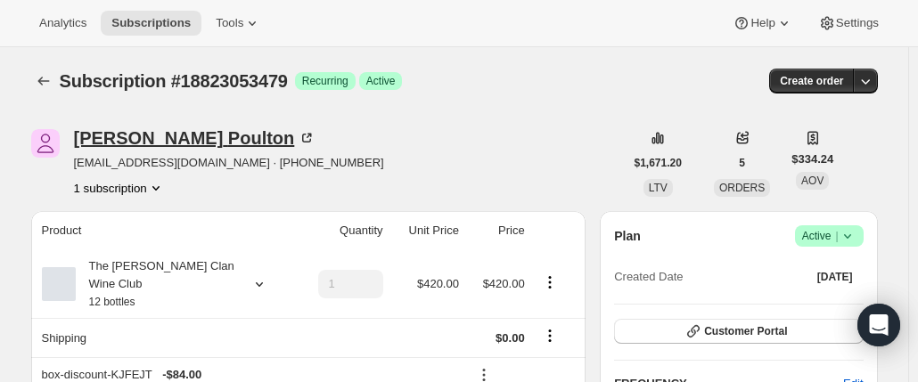
click at [152, 135] on div "[PERSON_NAME]" at bounding box center [195, 138] width 242 height 18
